Goal: Task Accomplishment & Management: Complete application form

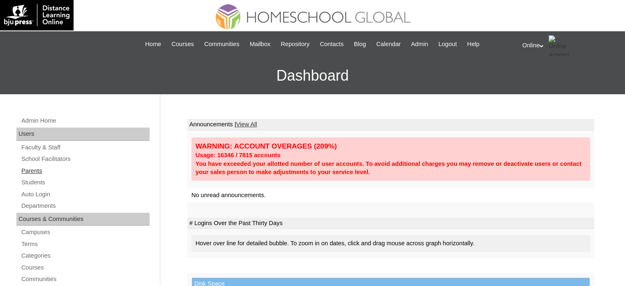
click at [32, 168] on link "Parents" at bounding box center [85, 171] width 129 height 10
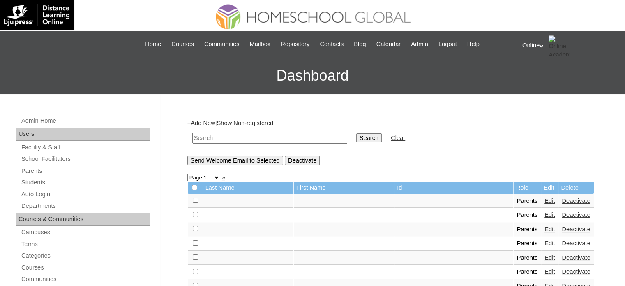
drag, startPoint x: 237, startPoint y: 136, endPoint x: 225, endPoint y: 138, distance: 12.2
click at [237, 136] on input "text" at bounding box center [269, 137] width 155 height 11
type input "villanueva"
click at [356, 133] on input "Search" at bounding box center [368, 137] width 25 height 9
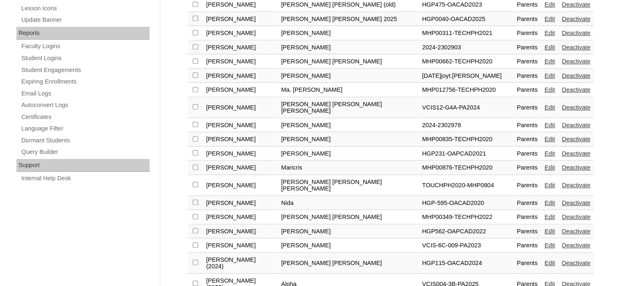
scroll to position [464, 0]
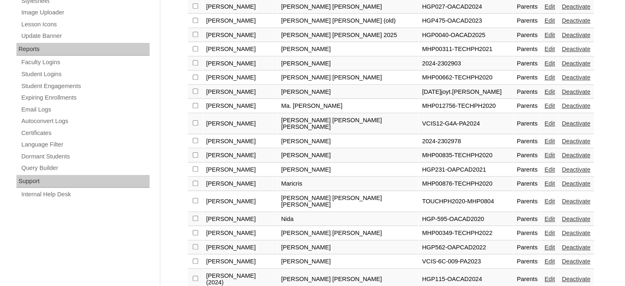
scroll to position [464, 0]
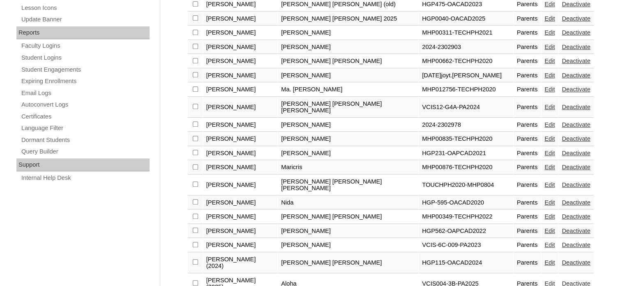
click at [544, 259] on link "Edit" at bounding box center [549, 262] width 10 height 7
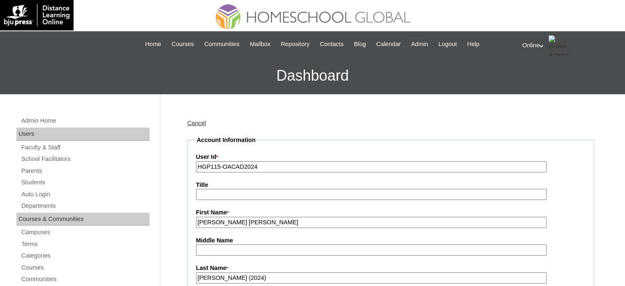
click at [270, 167] on input "HGP115-OACAD2024" at bounding box center [371, 166] width 350 height 11
paste input "0154-OACAD2025"
type input "HGP0154-OACAD2025"
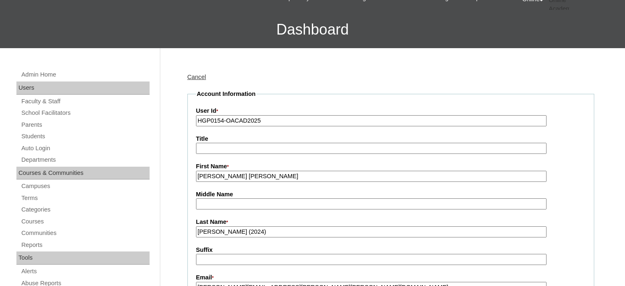
scroll to position [164, 0]
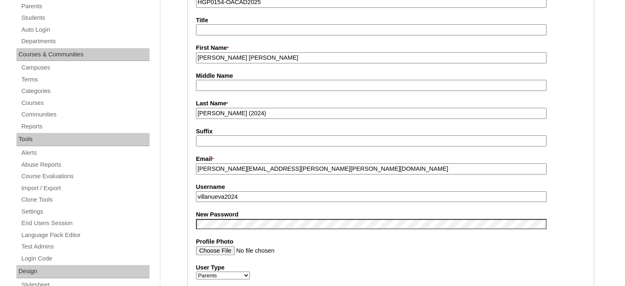
click at [250, 191] on input "villanueva2024" at bounding box center [371, 196] width 350 height 11
paste input "rvillanueva2025"
type input "rvillanueva2025"
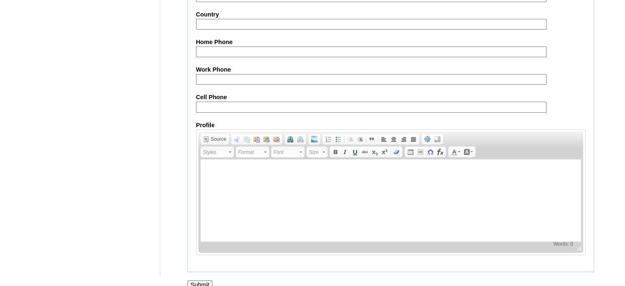
scroll to position [786, 0]
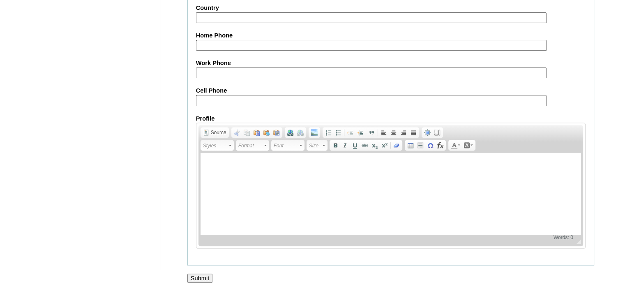
click at [198, 274] on input "Submit" at bounding box center [199, 277] width 25 height 9
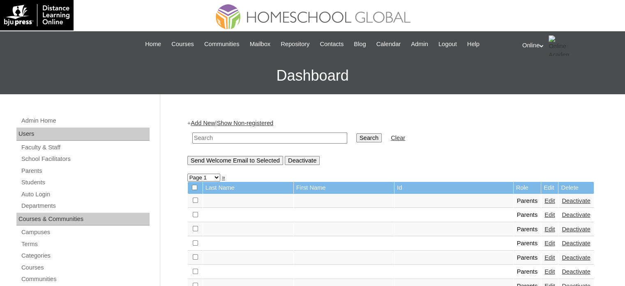
click at [240, 137] on input "text" at bounding box center [269, 137] width 155 height 11
type input "rowena robin"
click at [356, 133] on input "Search" at bounding box center [368, 137] width 25 height 9
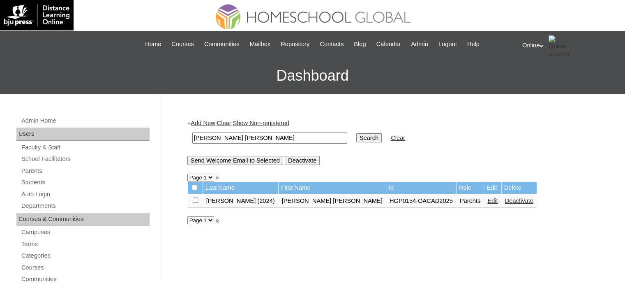
click at [487, 199] on link "Edit" at bounding box center [492, 200] width 10 height 7
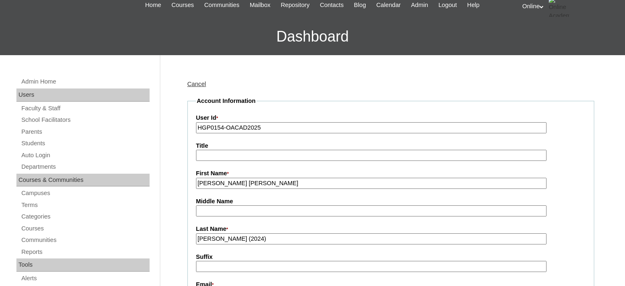
scroll to position [41, 0]
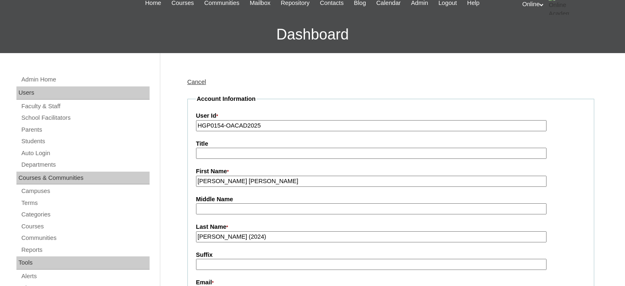
drag, startPoint x: 251, startPoint y: 232, endPoint x: 229, endPoint y: 233, distance: 22.2
click at [229, 233] on input "Villanueva (2024)" at bounding box center [371, 236] width 350 height 11
type input "Villanueva (2025)"
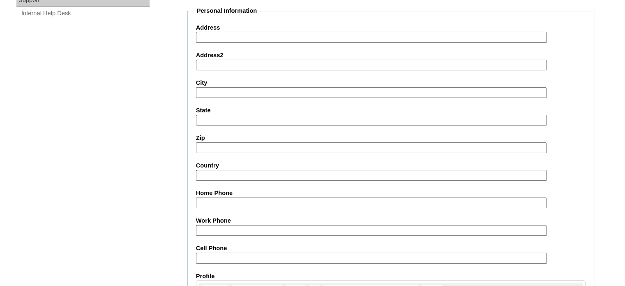
scroll to position [786, 0]
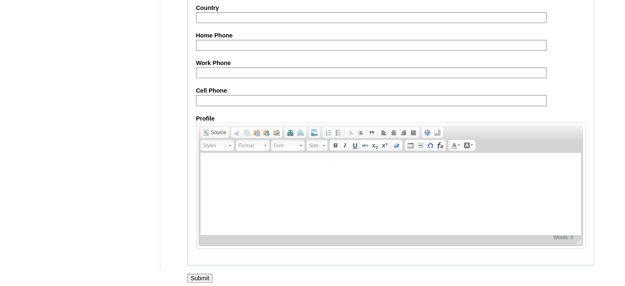
click at [196, 273] on input "Submit" at bounding box center [199, 277] width 25 height 9
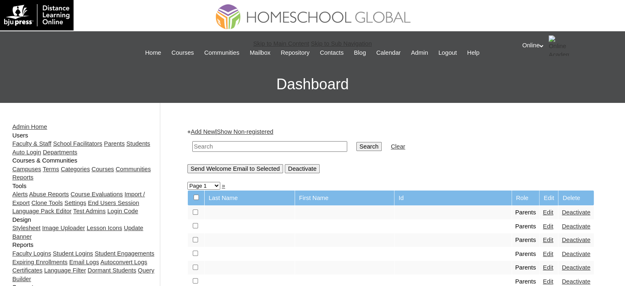
click at [127, 147] on link "Students" at bounding box center [139, 143] width 24 height 7
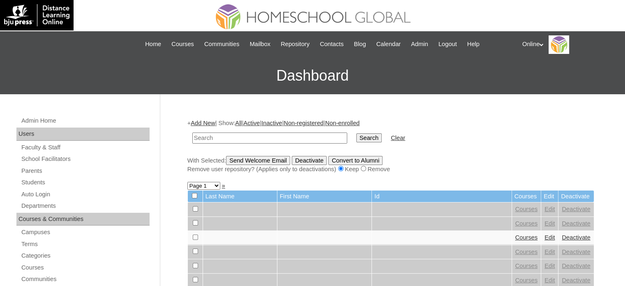
click at [227, 136] on input "text" at bounding box center [269, 137] width 155 height 11
type input "joaquin james"
click at [356, 133] on input "Search" at bounding box center [368, 137] width 25 height 9
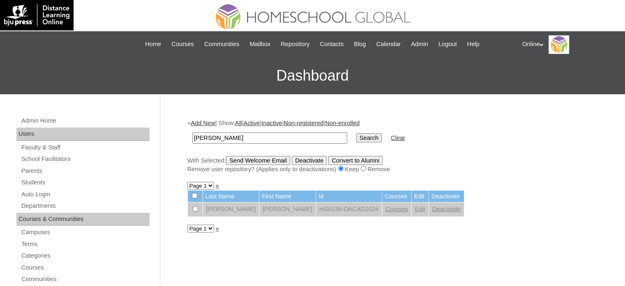
click at [199, 122] on link "Add New" at bounding box center [203, 123] width 24 height 7
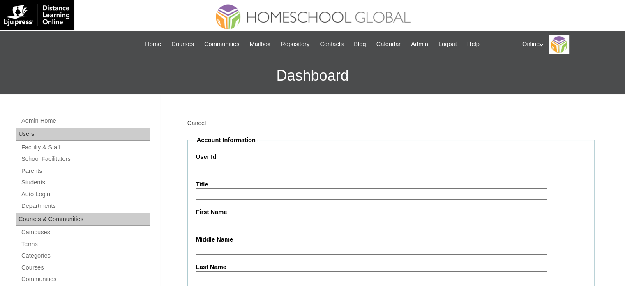
click at [233, 164] on input "User Id" at bounding box center [371, 166] width 351 height 11
paste input "HG189OACAD2025"
type input "HG189OACAD2025"
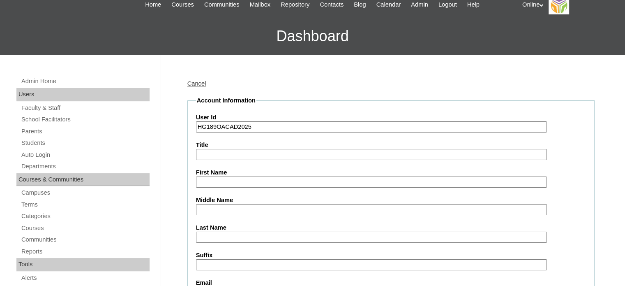
scroll to position [41, 0]
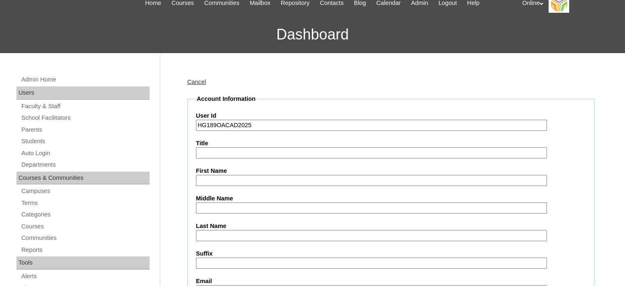
click at [234, 178] on input "First Name" at bounding box center [371, 180] width 351 height 11
paste input "[PERSON_NAME] 2403237"
click at [282, 176] on input "Joaquin James Villanueva 2403237" at bounding box center [371, 180] width 351 height 11
click at [260, 180] on input "Joaquin James Villanueva" at bounding box center [371, 180] width 351 height 11
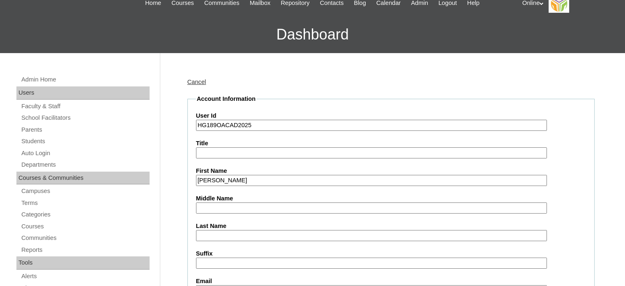
click at [260, 180] on input "Joaquin James Villanueva" at bounding box center [371, 180] width 351 height 11
type input "Joaquin James"
click at [230, 230] on input "Last Name" at bounding box center [371, 235] width 351 height 11
paste input "Villanueva"
type input "Villanueva"
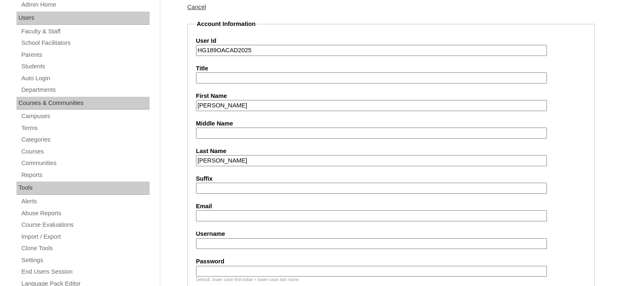
scroll to position [123, 0]
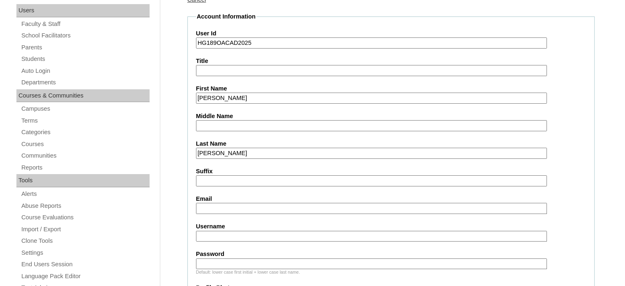
click at [254, 205] on input "Email" at bounding box center [371, 208] width 351 height 11
paste input "cris_andrew@yahoo.com"
type input "cris_andrew@yahoo.com"
paste input "joaquin.villanueva2025"
type input "joaquin.villanueva2025"
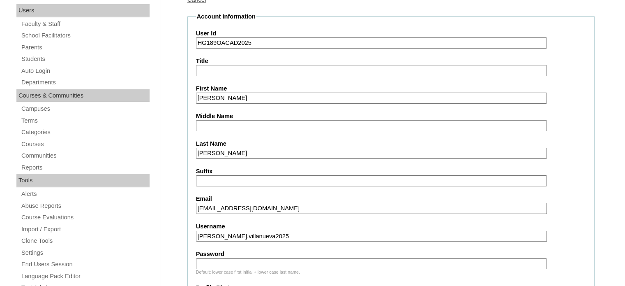
paste input "jqSvN"
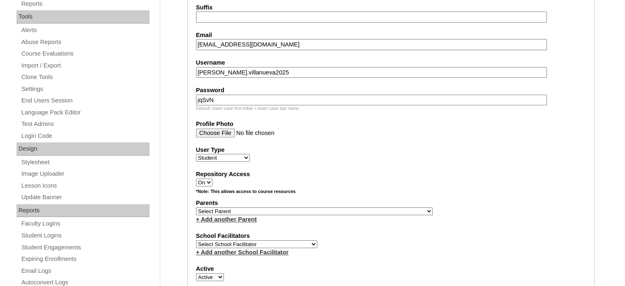
scroll to position [288, 0]
type input "jqSvN"
click at [246, 206] on select "Select Parent , , , , , , , , , , , , , , , , , , , , , , , , , , , , , , , , ,…" at bounding box center [314, 210] width 237 height 8
select select "40168"
click at [196, 206] on select "Select Parent , , , , , , , , , , , , , , , , , , , , , , , , , , , , , , , , ,…" at bounding box center [314, 210] width 237 height 8
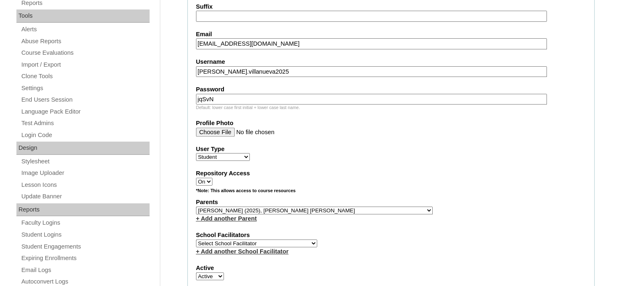
click at [251, 239] on select "Select School Facilitator Norman Añain Ruffa Abadijas Mary Abella Gloryfe Abion…" at bounding box center [256, 243] width 121 height 8
select select "29277"
click at [196, 239] on select "Select School Facilitator Norman Añain Ruffa Abadijas Mary Abella Gloryfe Abion…" at bounding box center [256, 243] width 121 height 8
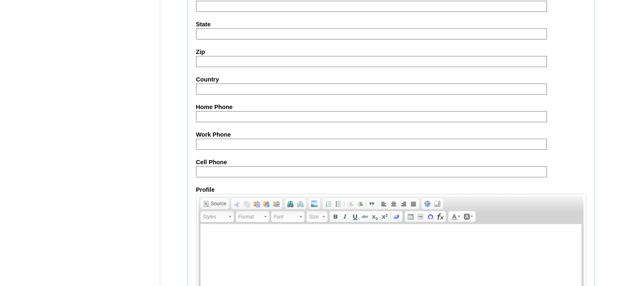
scroll to position [956, 0]
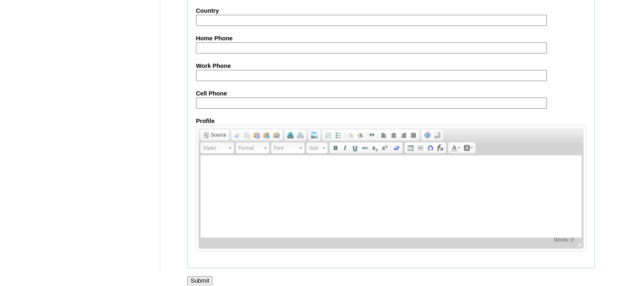
click at [208, 276] on input "Submit" at bounding box center [199, 280] width 25 height 9
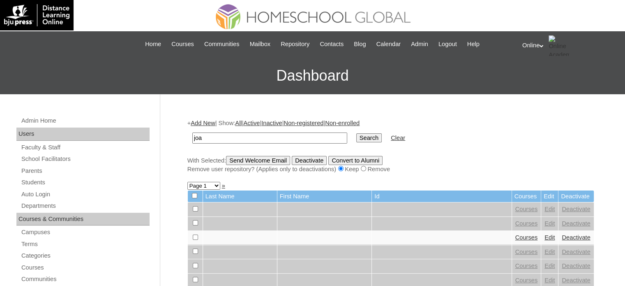
type input "[PERSON_NAME]"
click at [356, 133] on input "Search" at bounding box center [368, 137] width 25 height 9
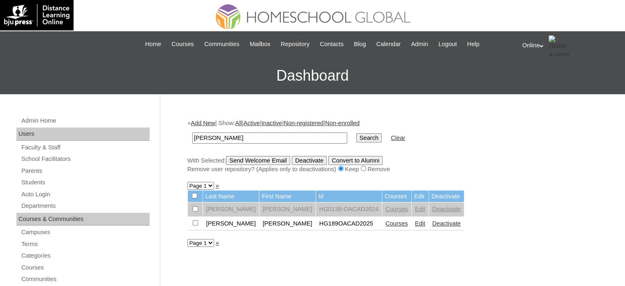
click at [385, 223] on link "Courses" at bounding box center [396, 223] width 23 height 7
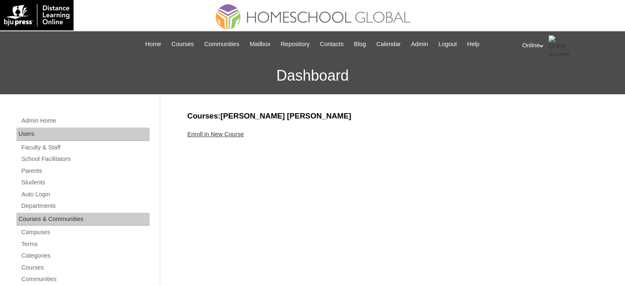
click at [231, 134] on link "Enroll in New Course" at bounding box center [215, 134] width 57 height 7
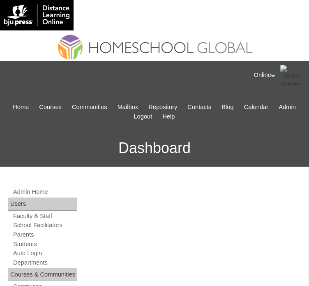
click at [53, 152] on h3 "Dashboard" at bounding box center [154, 147] width 301 height 37
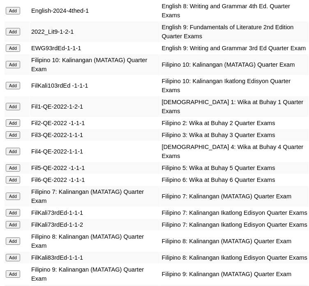
scroll to position [1685, 0]
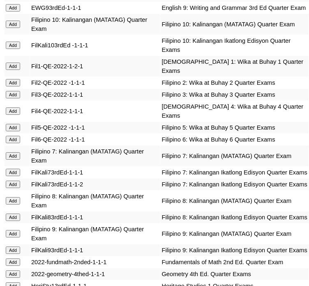
scroll to position [1726, 0]
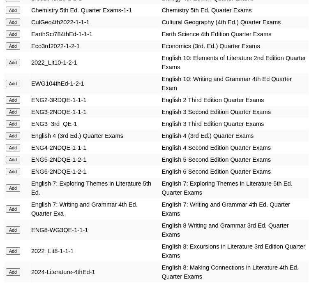
scroll to position [1397, 0]
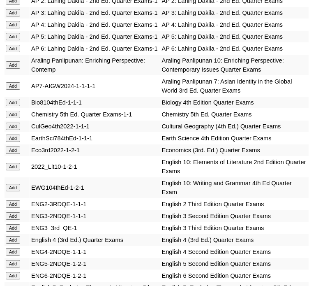
scroll to position [1274, 0]
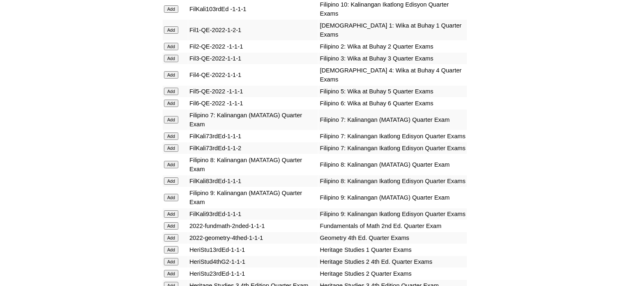
scroll to position [1808, 0]
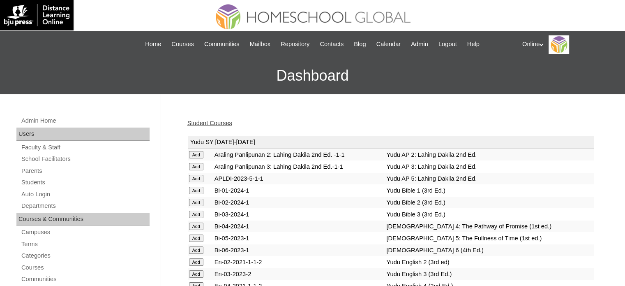
click at [224, 120] on link "Student Courses" at bounding box center [209, 123] width 45 height 7
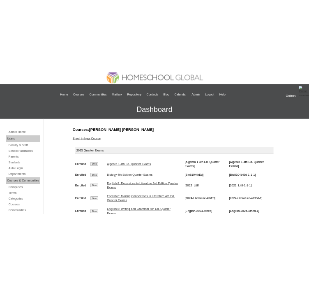
scroll to position [41, 0]
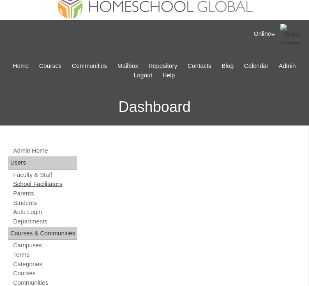
click at [77, 187] on link "School Facilitators" at bounding box center [44, 184] width 65 height 8
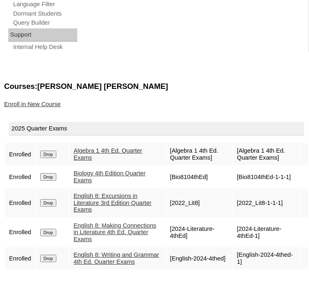
scroll to position [671, 0]
click at [54, 150] on input "Drop" at bounding box center [48, 153] width 16 height 7
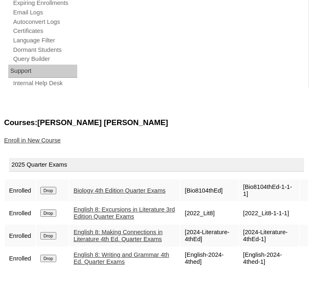
scroll to position [629, 0]
click at [47, 190] on input "Drop" at bounding box center [48, 190] width 16 height 7
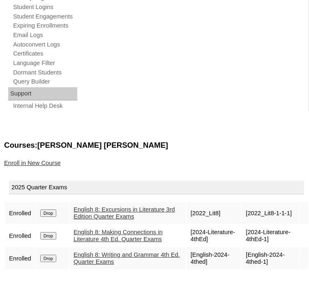
scroll to position [613, 0]
click at [52, 209] on input "Drop" at bounding box center [48, 212] width 16 height 7
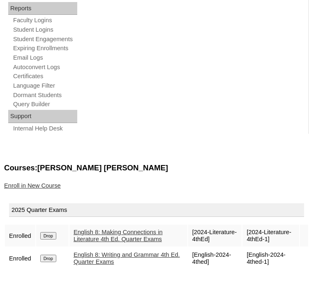
scroll to position [590, 0]
click at [61, 182] on link "Enroll in New Course" at bounding box center [32, 185] width 57 height 7
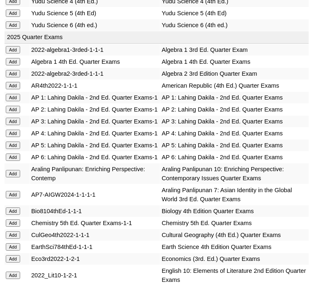
scroll to position [1192, 0]
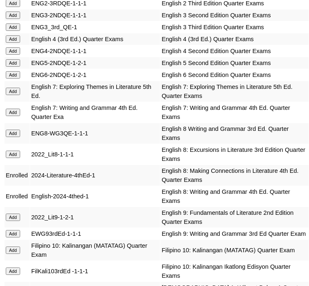
scroll to position [1520, 0]
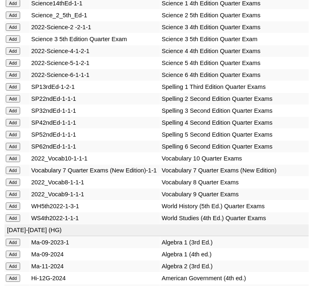
scroll to position [2383, 0]
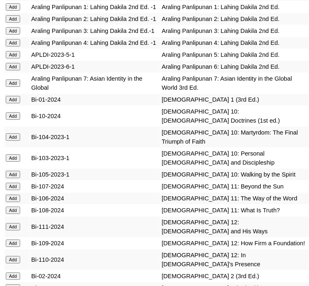
scroll to position [2712, 0]
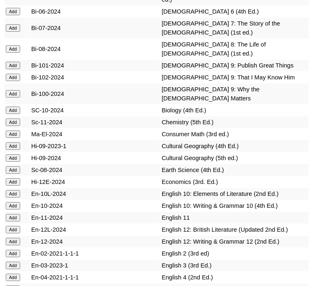
scroll to position [3040, 0]
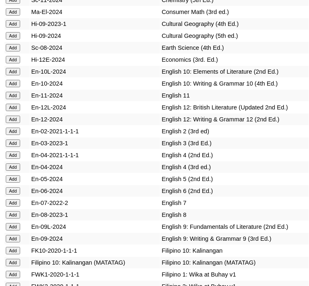
scroll to position [3164, 0]
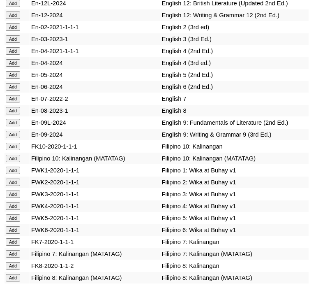
scroll to position [3287, 0]
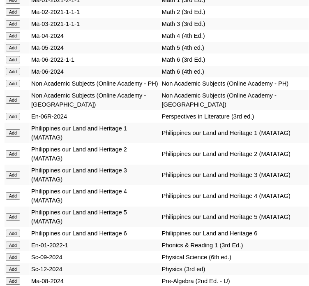
scroll to position [3903, 0]
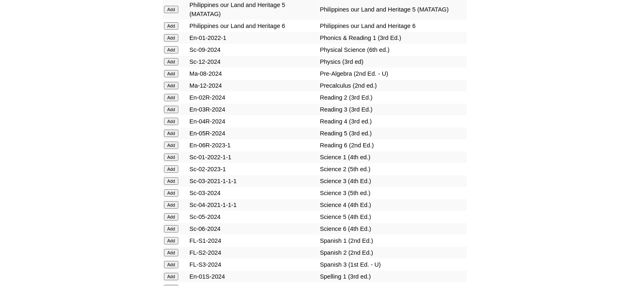
scroll to position [4109, 0]
